Goal: Transaction & Acquisition: Purchase product/service

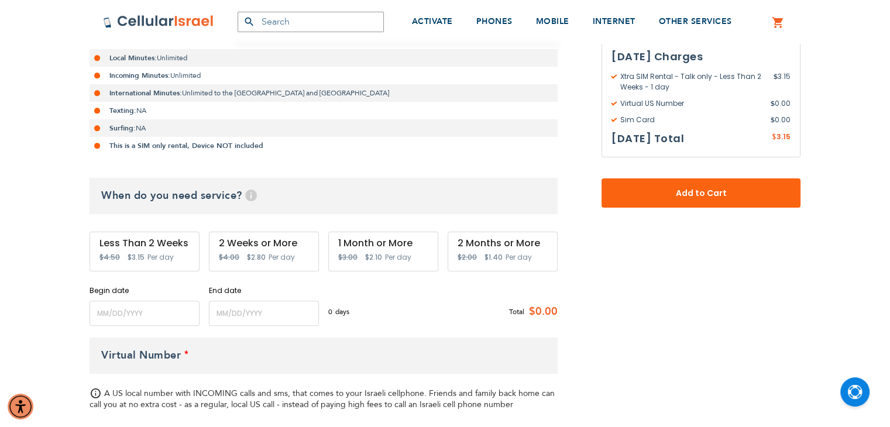
scroll to position [351, 0]
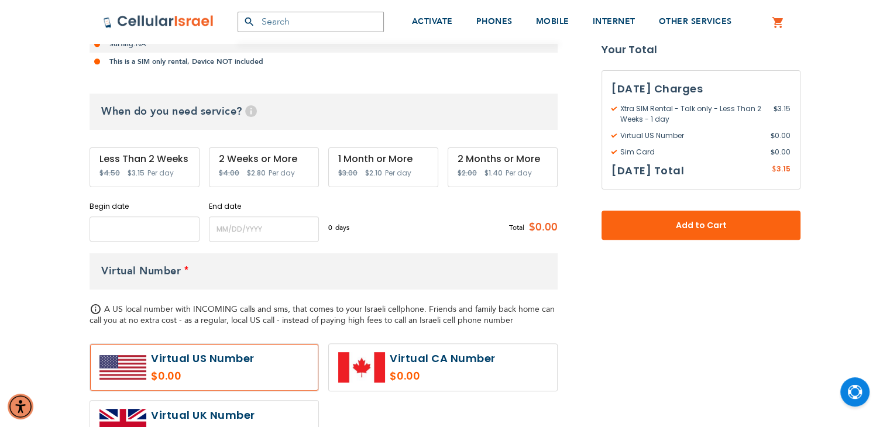
click at [116, 231] on input "name" at bounding box center [145, 229] width 110 height 25
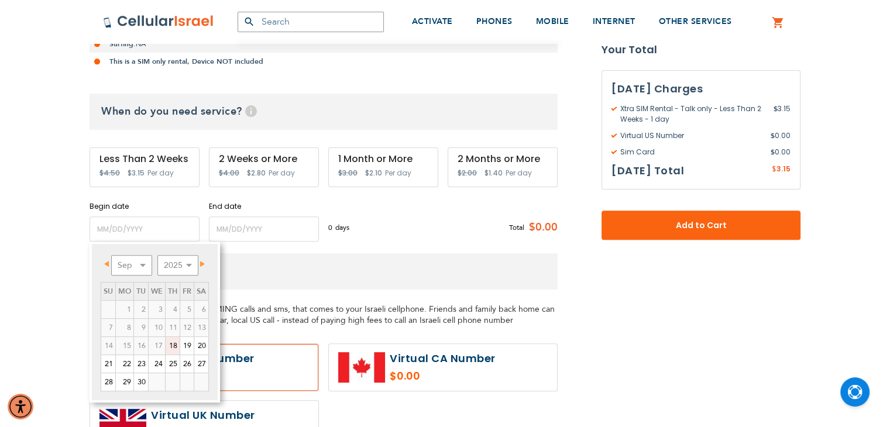
click at [172, 346] on link "18" at bounding box center [173, 346] width 14 height 18
type input "[DATE]"
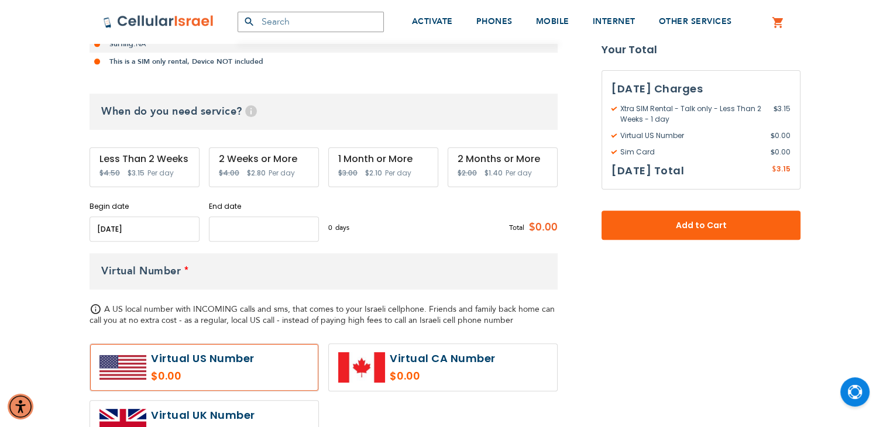
click at [236, 232] on input "name" at bounding box center [264, 229] width 110 height 25
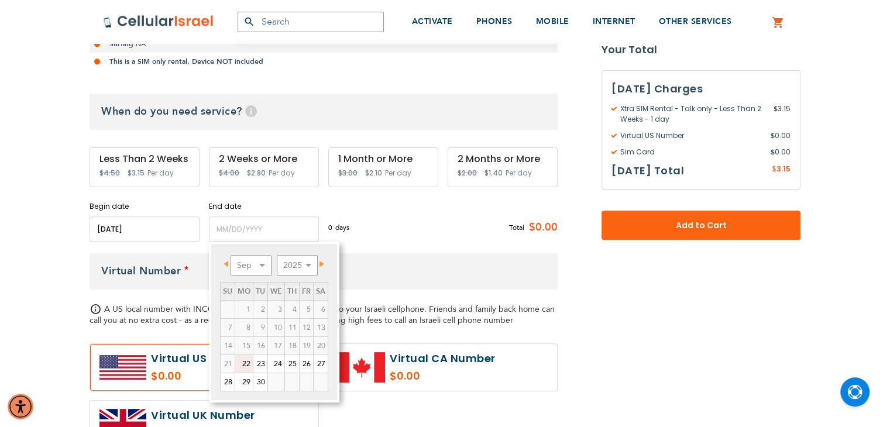
click at [239, 363] on link "22" at bounding box center [244, 364] width 18 height 18
type input "[DATE]"
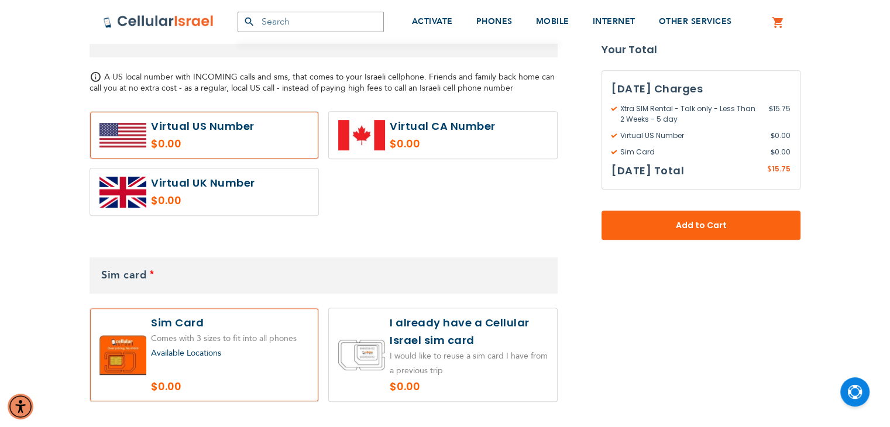
scroll to position [644, 0]
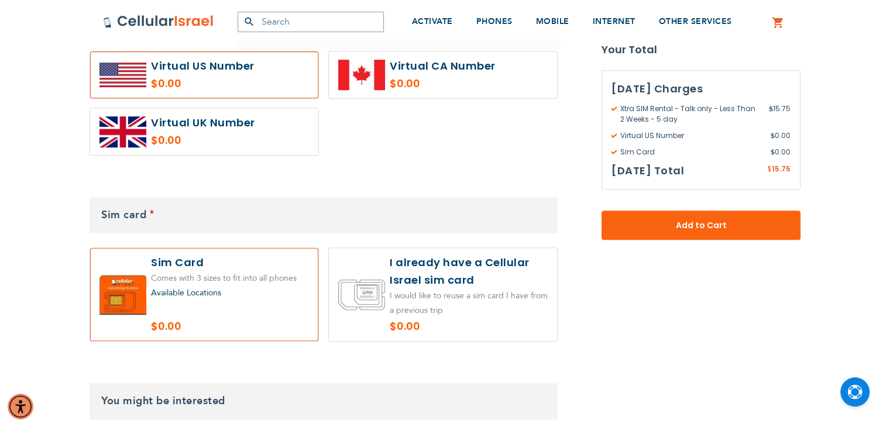
click at [441, 265] on label at bounding box center [443, 294] width 228 height 93
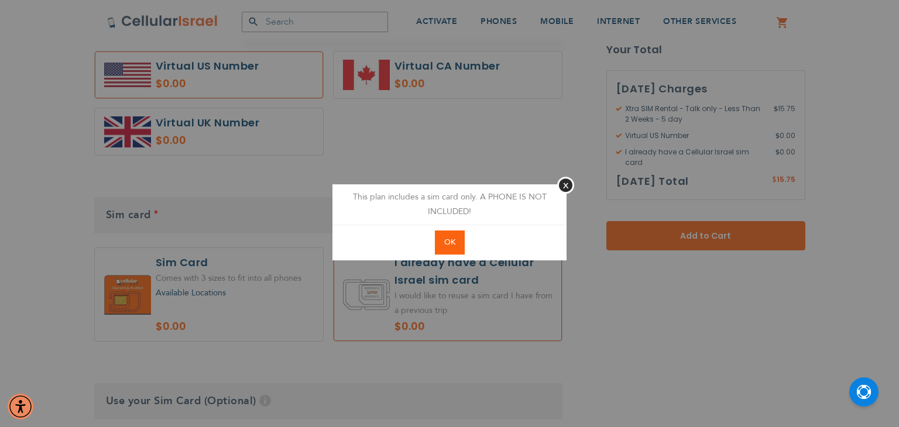
click at [437, 239] on button "OK" at bounding box center [450, 243] width 30 height 24
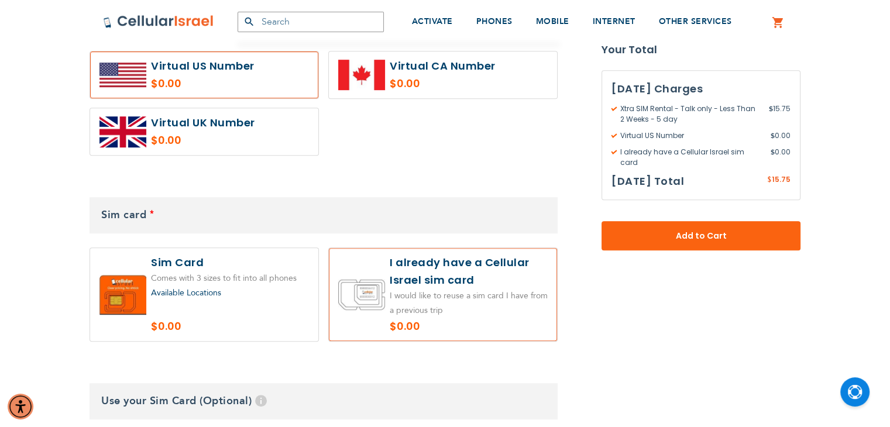
click at [425, 290] on label at bounding box center [443, 294] width 228 height 93
radio input "true"
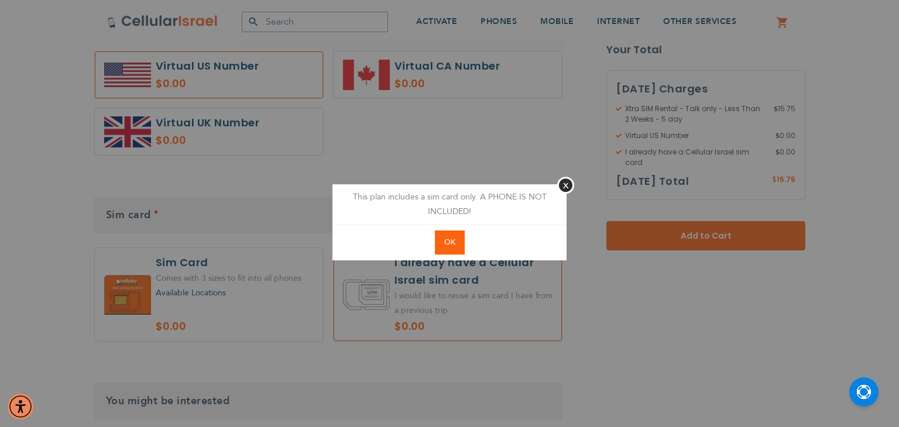
click at [448, 245] on span "OK" at bounding box center [449, 242] width 11 height 11
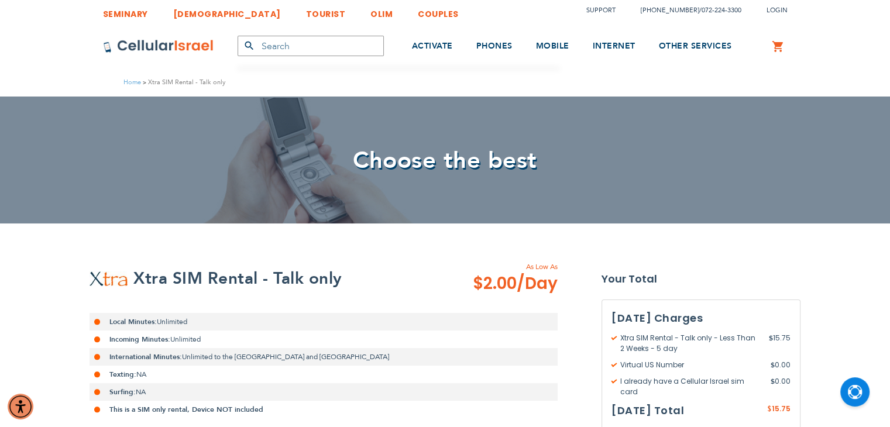
scroll to position [0, 0]
